Goal: Task Accomplishment & Management: Complete application form

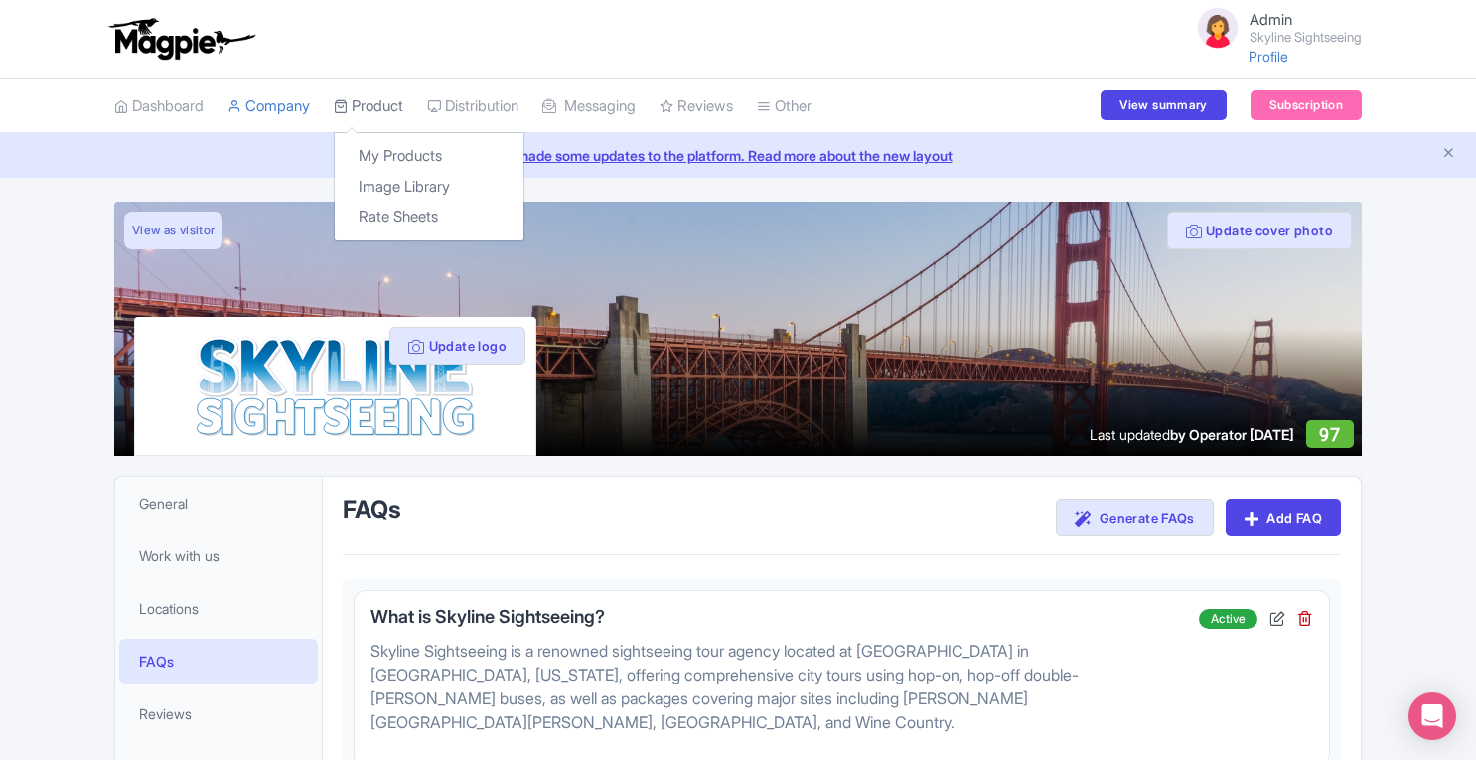
click at [384, 94] on link "Product" at bounding box center [369, 106] width 70 height 55
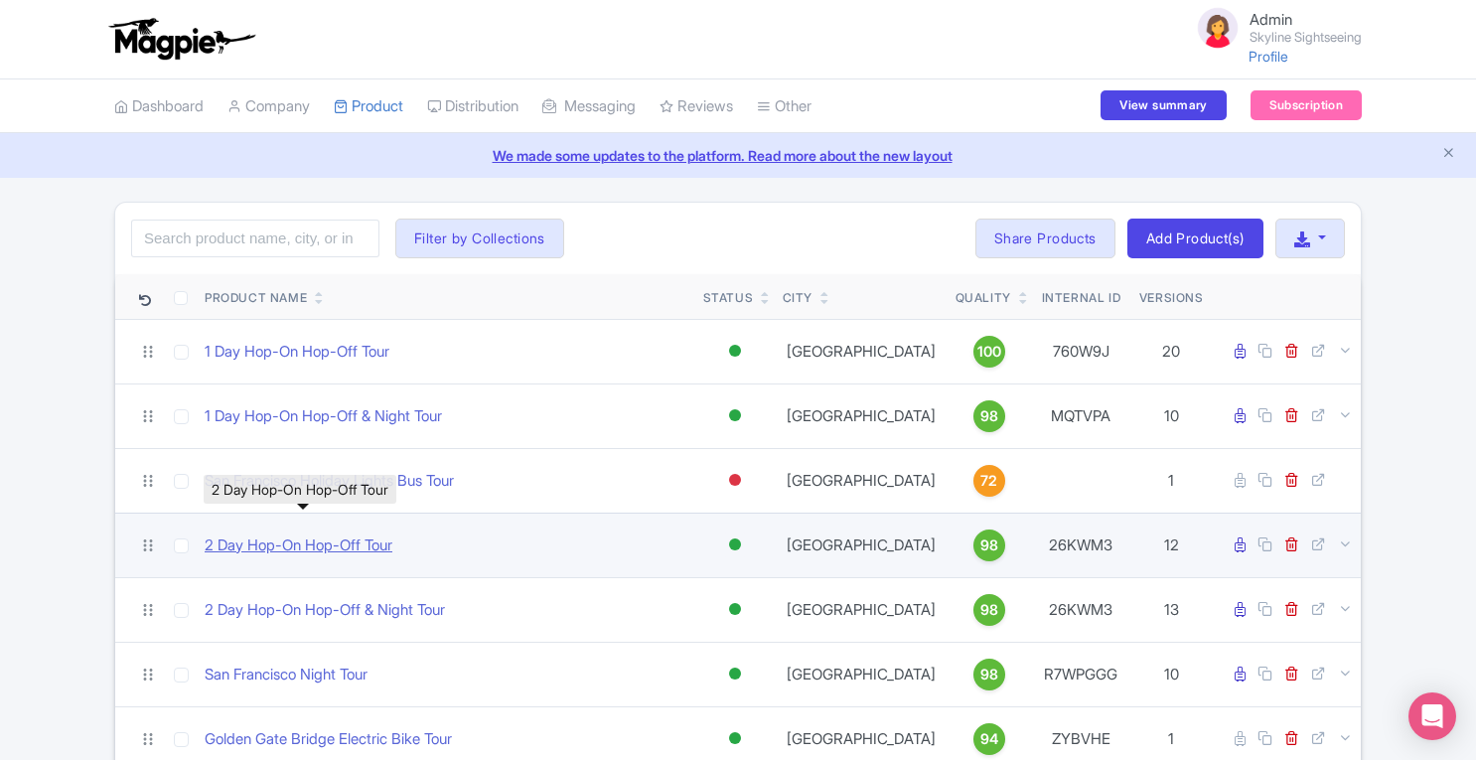
click at [310, 543] on link "2 Day Hop-On Hop-Off Tour" at bounding box center [299, 545] width 188 height 23
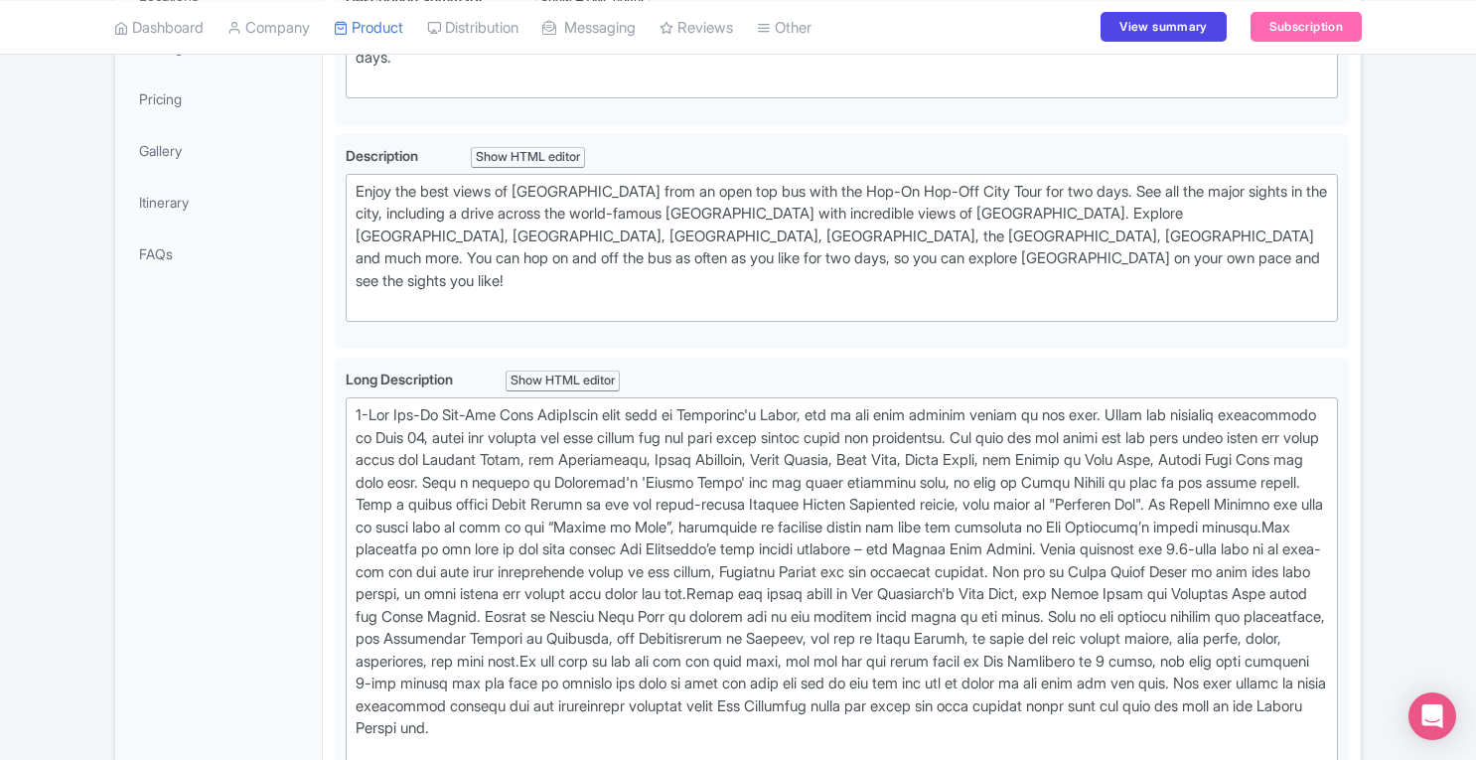
scroll to position [259, 0]
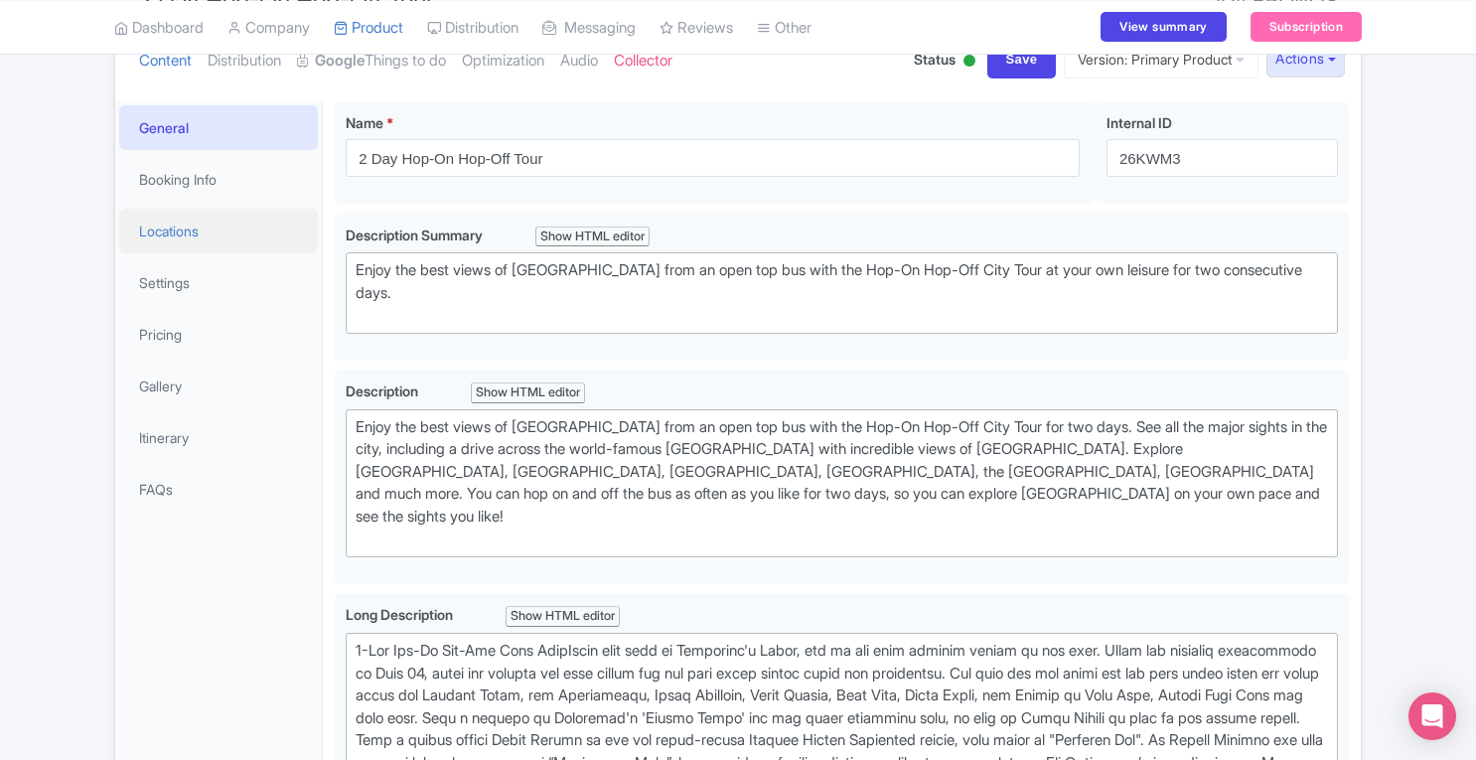
click at [174, 234] on link "Locations" at bounding box center [218, 231] width 199 height 45
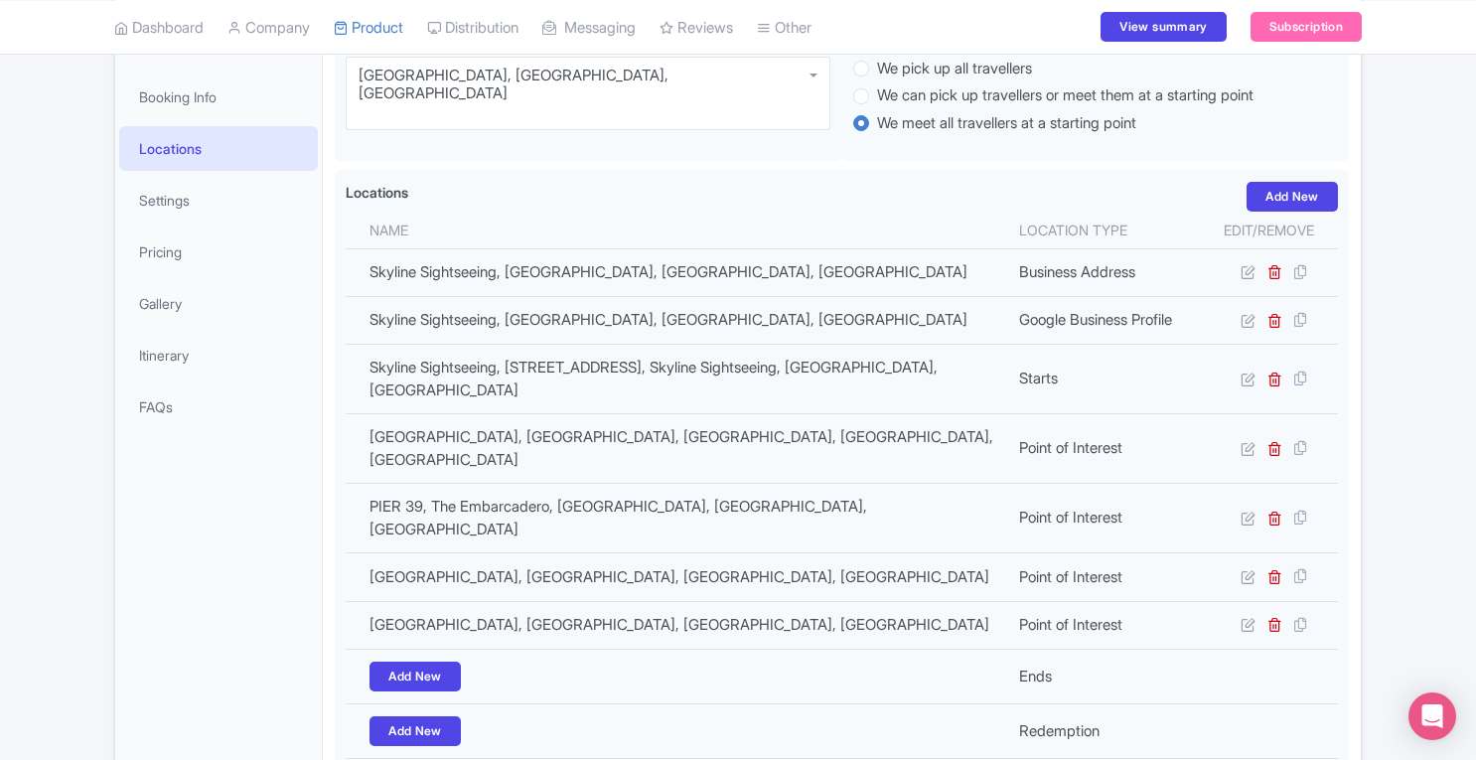
scroll to position [374, 0]
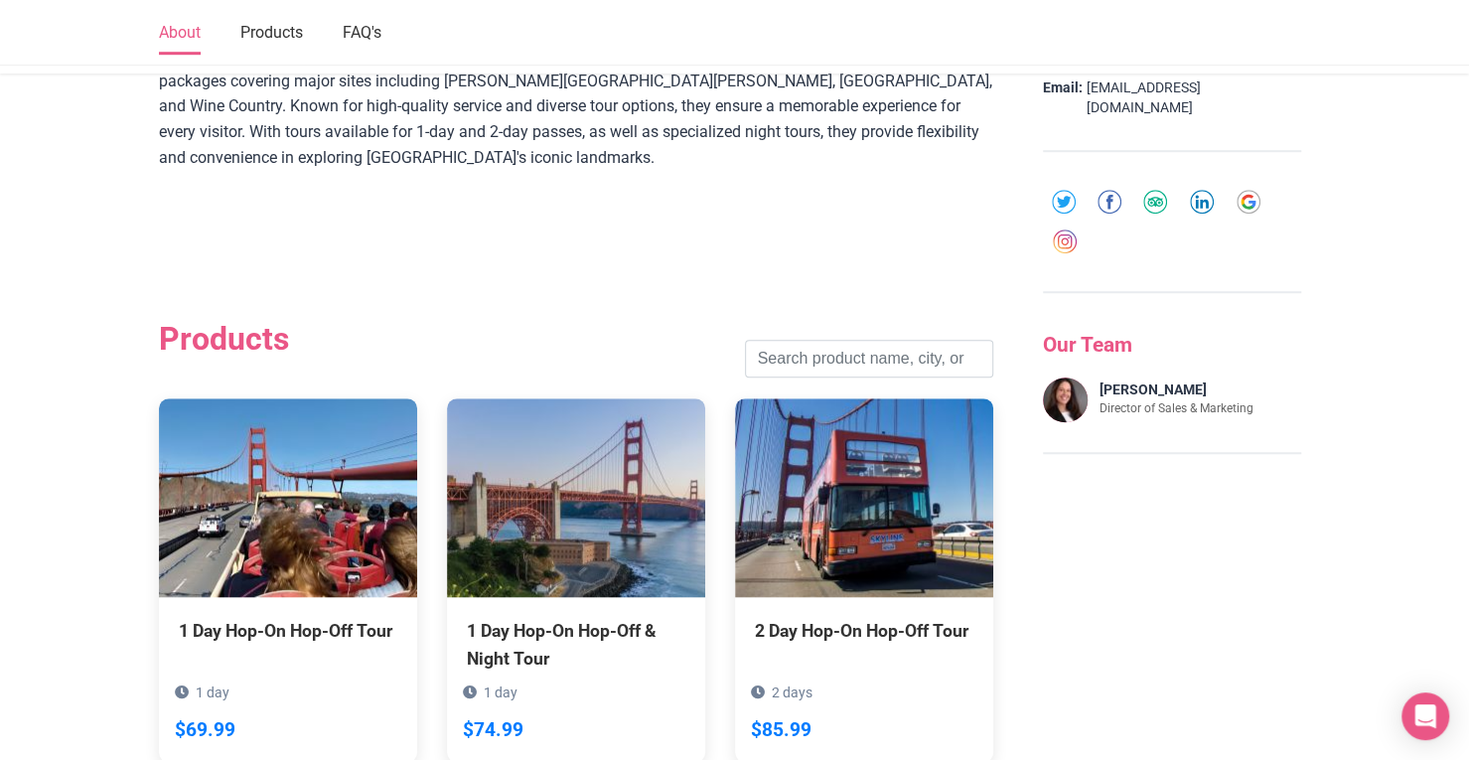
scroll to position [781, 0]
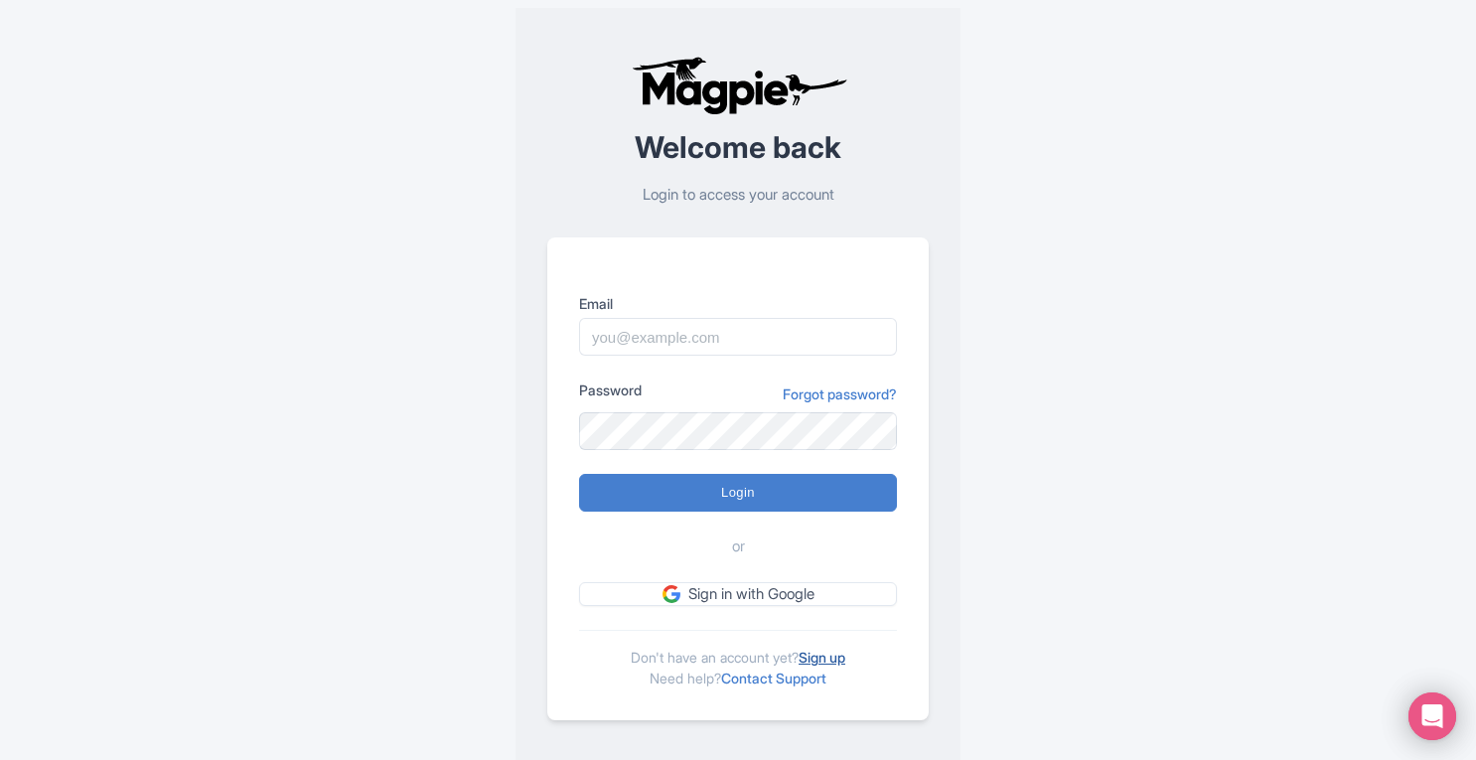
click at [829, 649] on link "Sign up" at bounding box center [822, 657] width 47 height 17
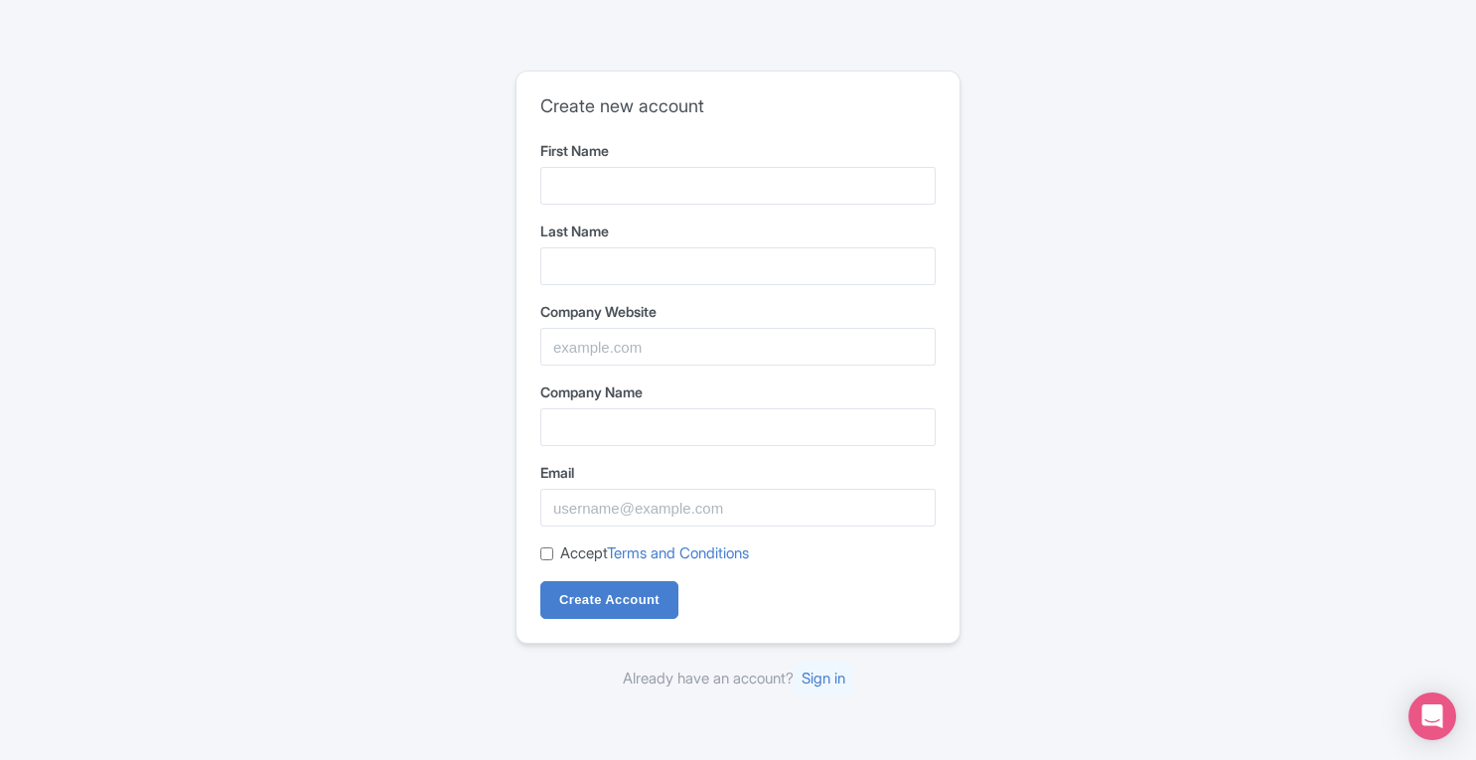
click at [1001, 403] on div "Create new account First Name Last Name Company Website Company Name Email Acce…" at bounding box center [737, 381] width 1271 height 636
